Goal: Task Accomplishment & Management: Use online tool/utility

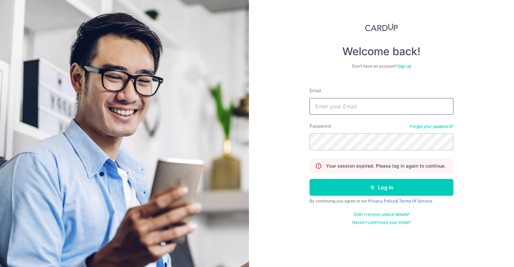
click at [368, 109] on input "Email" at bounding box center [382, 106] width 144 height 17
type input "[EMAIL_ADDRESS][DOMAIN_NAME]"
click at [310, 179] on button "Log in" at bounding box center [382, 187] width 144 height 17
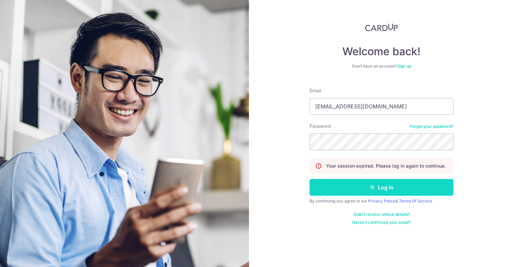
click at [431, 180] on button "Log in" at bounding box center [382, 187] width 144 height 17
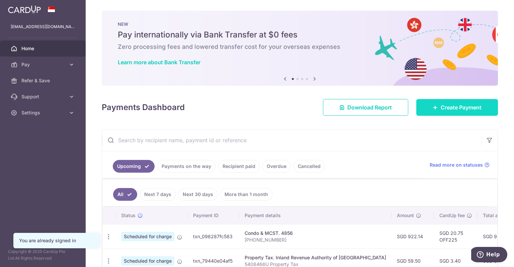
click at [441, 106] on span "Create Payment" at bounding box center [461, 107] width 41 height 8
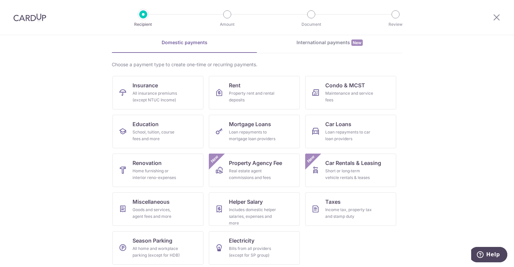
scroll to position [32, 0]
